Goal: Communication & Community: Answer question/provide support

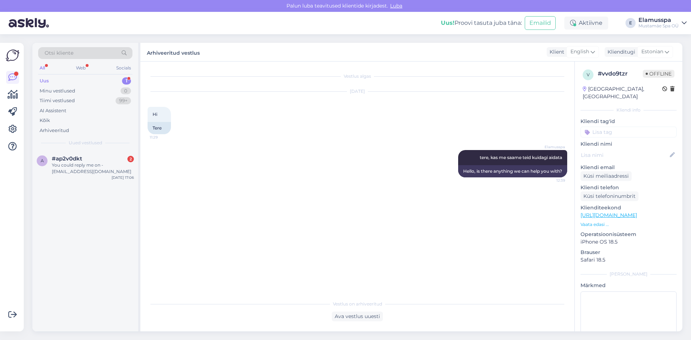
click at [111, 156] on div "#ap2v0dkt 2" at bounding box center [93, 158] width 82 height 6
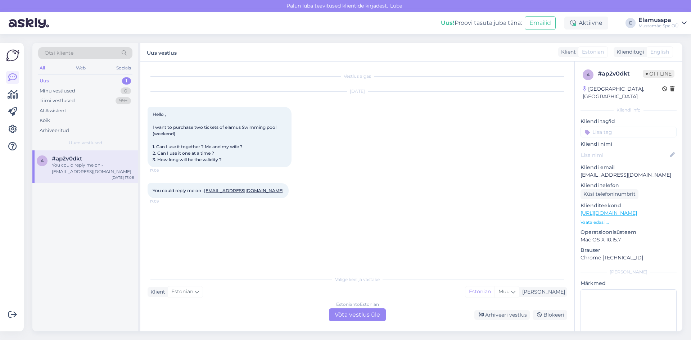
click at [293, 163] on div at bounding box center [294, 137] width 6 height 60
drag, startPoint x: 266, startPoint y: 193, endPoint x: 206, endPoint y: 193, distance: 59.7
click at [206, 193] on div "You could reply me on - [EMAIL_ADDRESS][DOMAIN_NAME] 17:09" at bounding box center [217, 190] width 141 height 15
copy link "[EMAIL_ADDRESS][DOMAIN_NAME]"
click at [349, 318] on div "Estonian to Estonian Võta vestlus üle" at bounding box center [357, 314] width 57 height 13
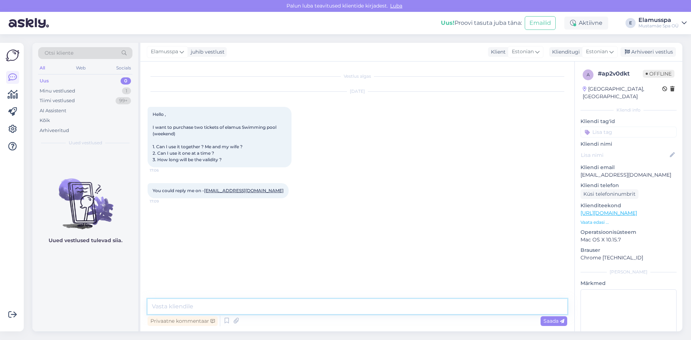
click at [192, 307] on textarea at bounding box center [356, 306] width 419 height 15
type textarea "Hello, replied via email."
click at [554, 322] on span "Saada" at bounding box center [553, 321] width 21 height 6
click at [656, 47] on div "Elamusspa juhib vestlust Klient Estonian Klienditugi Estonian Arhiveeri vestlus" at bounding box center [411, 52] width 542 height 19
click at [653, 52] on div "Arhiveeri vestlus" at bounding box center [647, 52] width 55 height 10
